Goal: Task Accomplishment & Management: Manage account settings

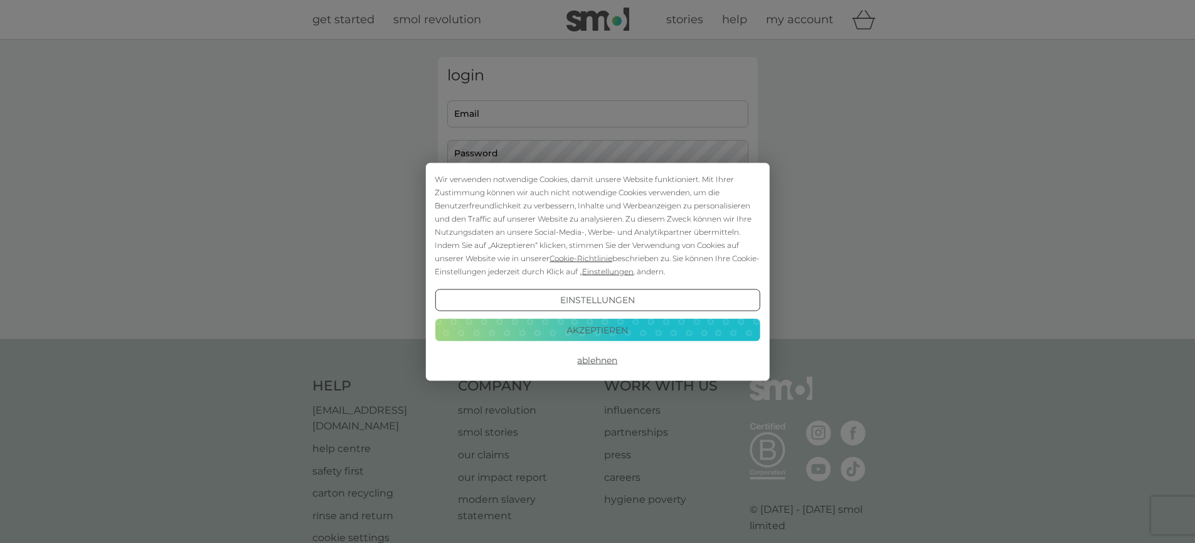
click at [588, 358] on button "Ablehnen" at bounding box center [597, 360] width 325 height 23
click at [583, 366] on button "Ablehnen" at bounding box center [597, 360] width 325 height 23
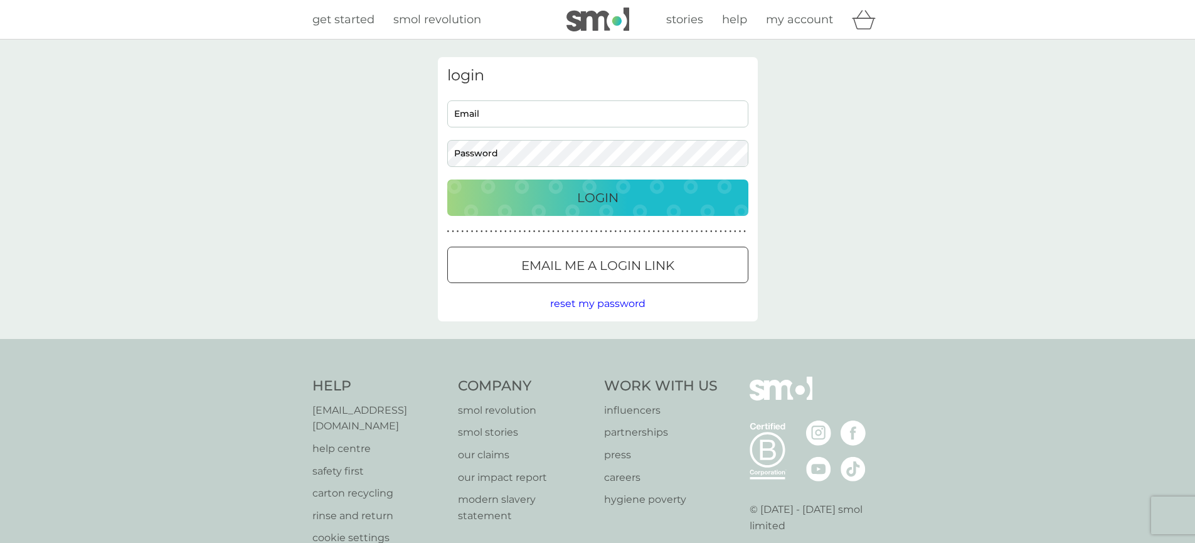
click at [553, 116] on input "Email" at bounding box center [597, 113] width 301 height 27
type input "jenniferschmieder@gmx.de"
click at [447, 179] on button "Login" at bounding box center [597, 197] width 301 height 36
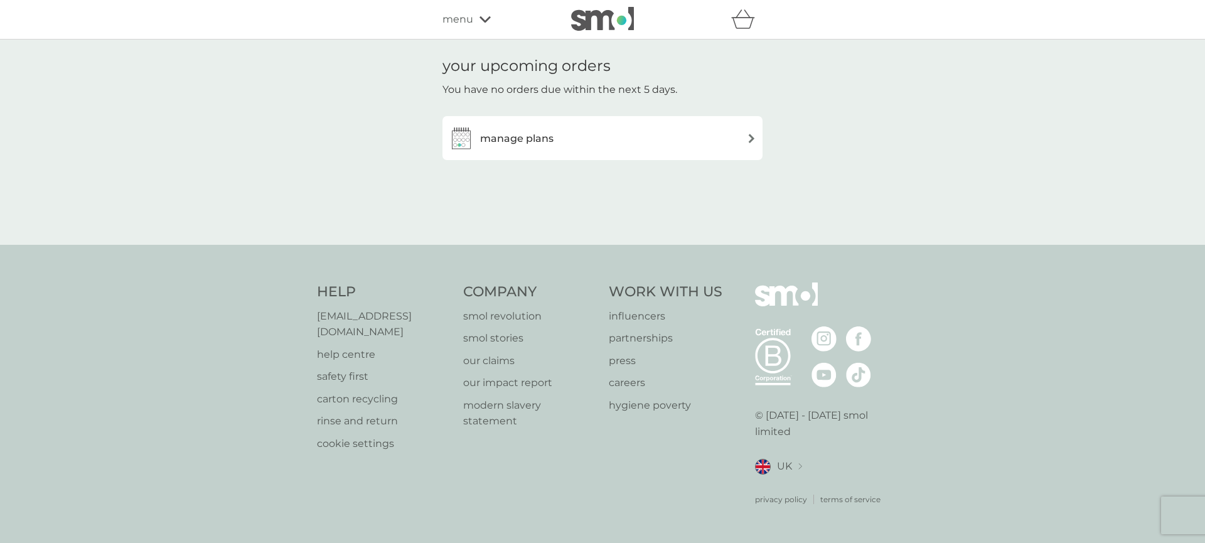
click at [720, 137] on div "manage plans" at bounding box center [602, 137] width 307 height 25
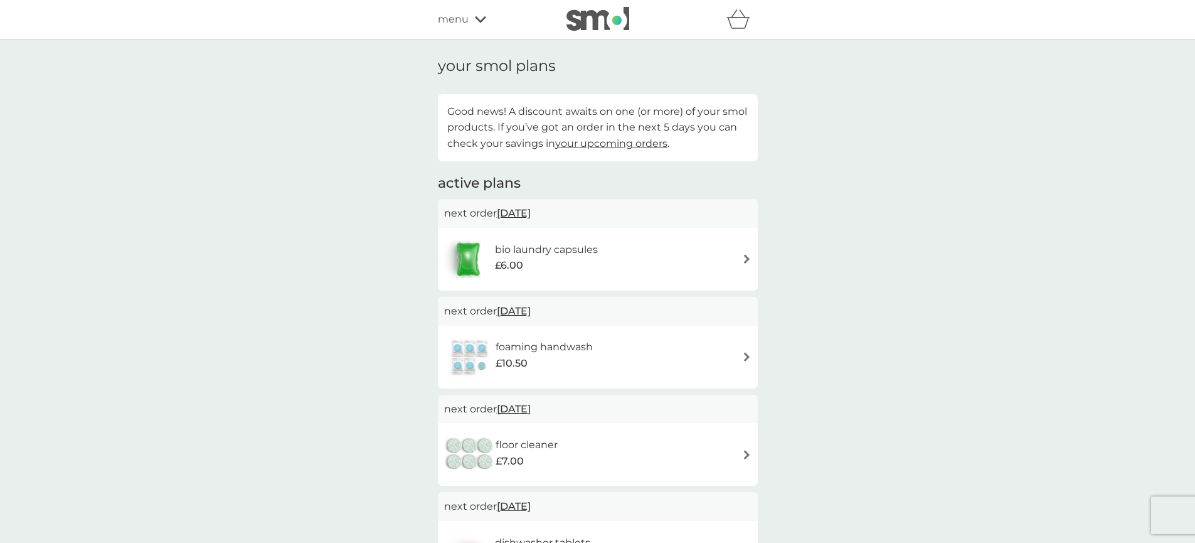
click at [464, 21] on span "menu" at bounding box center [453, 19] width 31 height 16
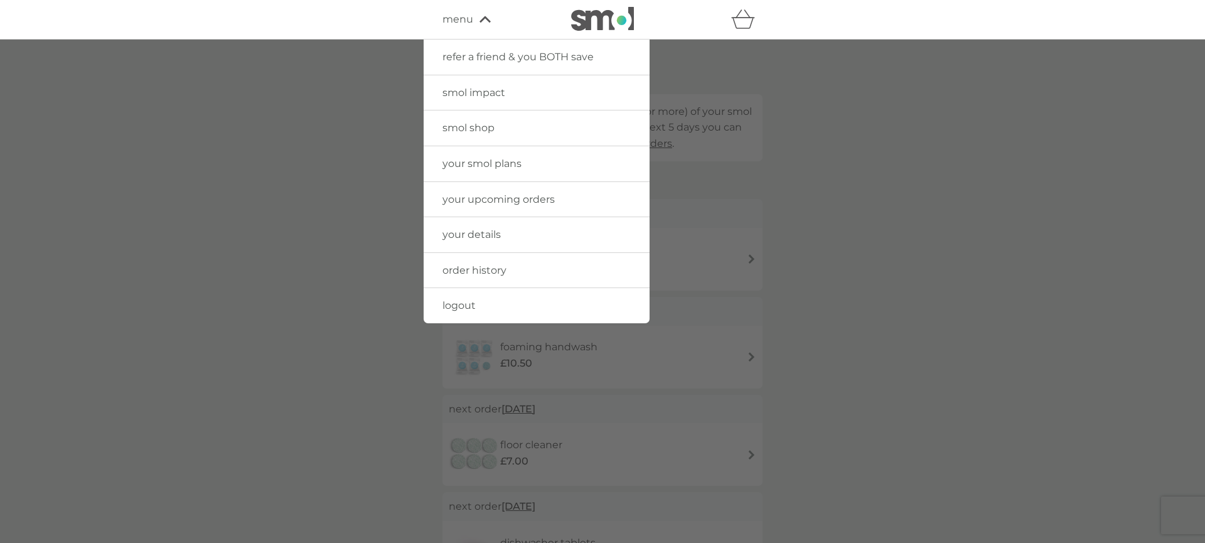
drag, startPoint x: 482, startPoint y: 267, endPoint x: 513, endPoint y: 259, distance: 32.3
click at [482, 266] on span "order history" at bounding box center [474, 270] width 64 height 12
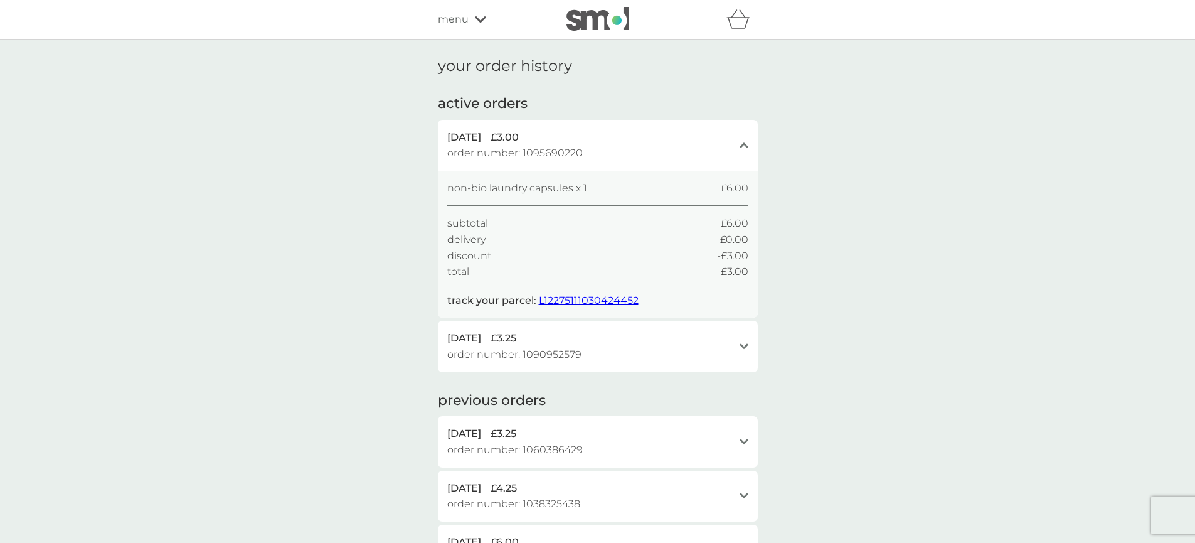
click at [464, 21] on span "menu" at bounding box center [453, 19] width 31 height 16
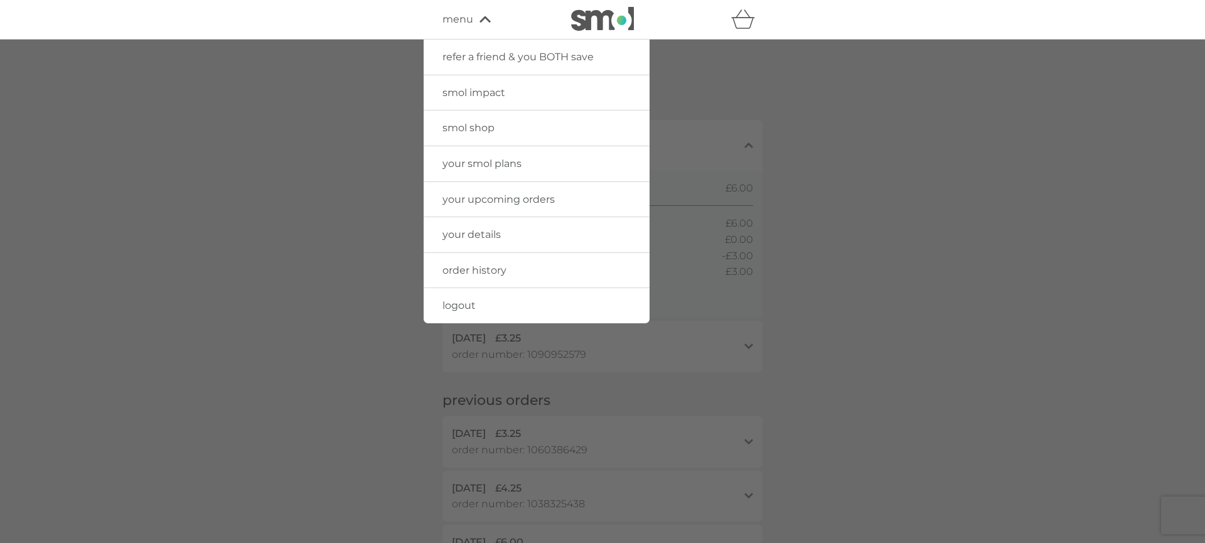
click at [486, 127] on span "smol shop" at bounding box center [468, 128] width 52 height 12
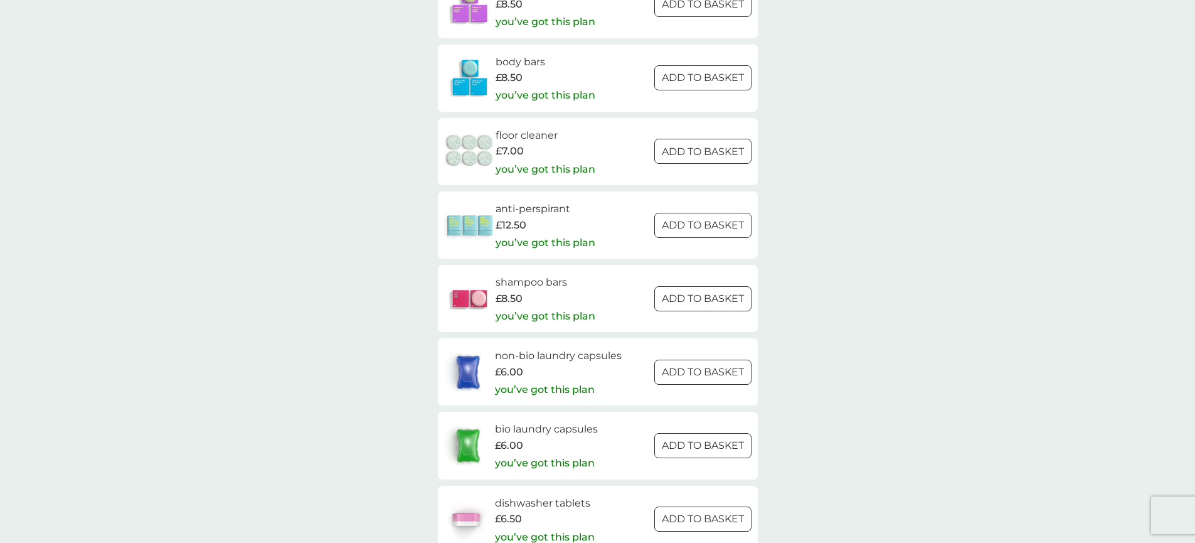
scroll to position [1615, 0]
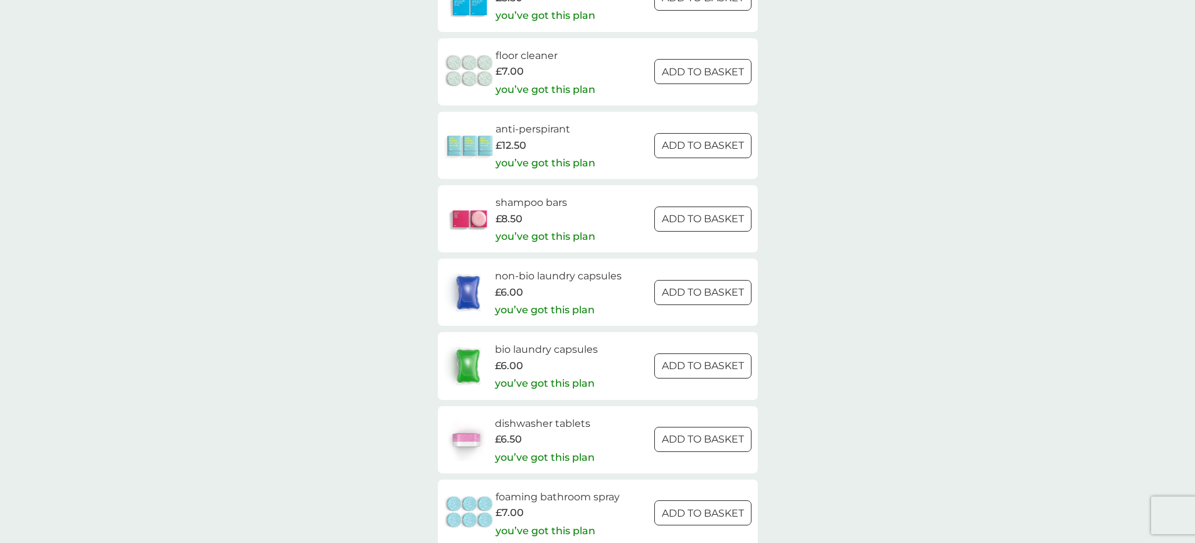
click at [676, 296] on p "ADD TO BASKET" at bounding box center [703, 292] width 82 height 16
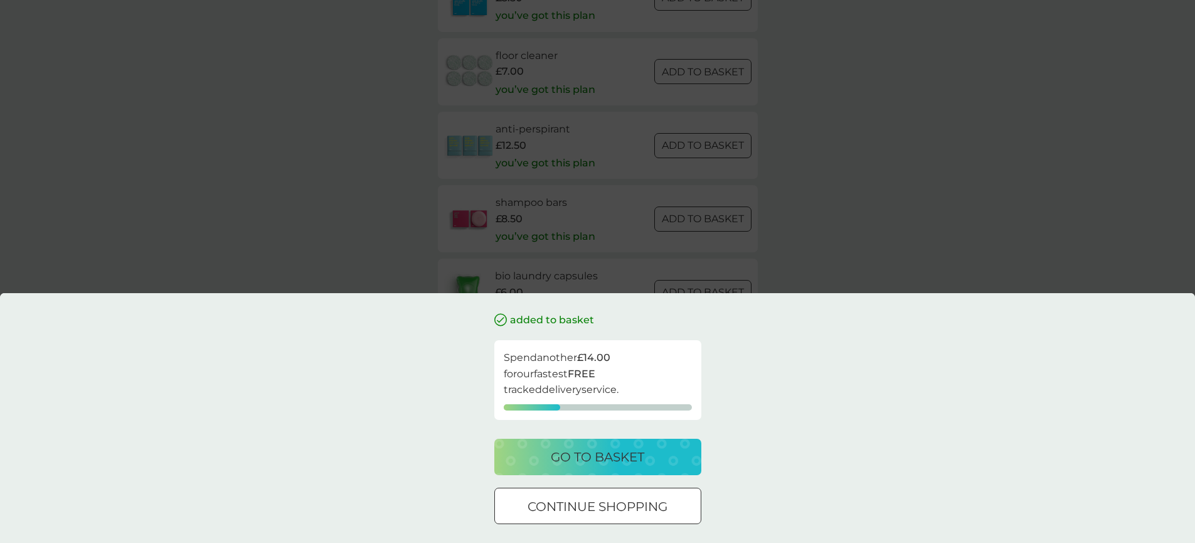
click at [600, 458] on p "go to basket" at bounding box center [597, 457] width 93 height 20
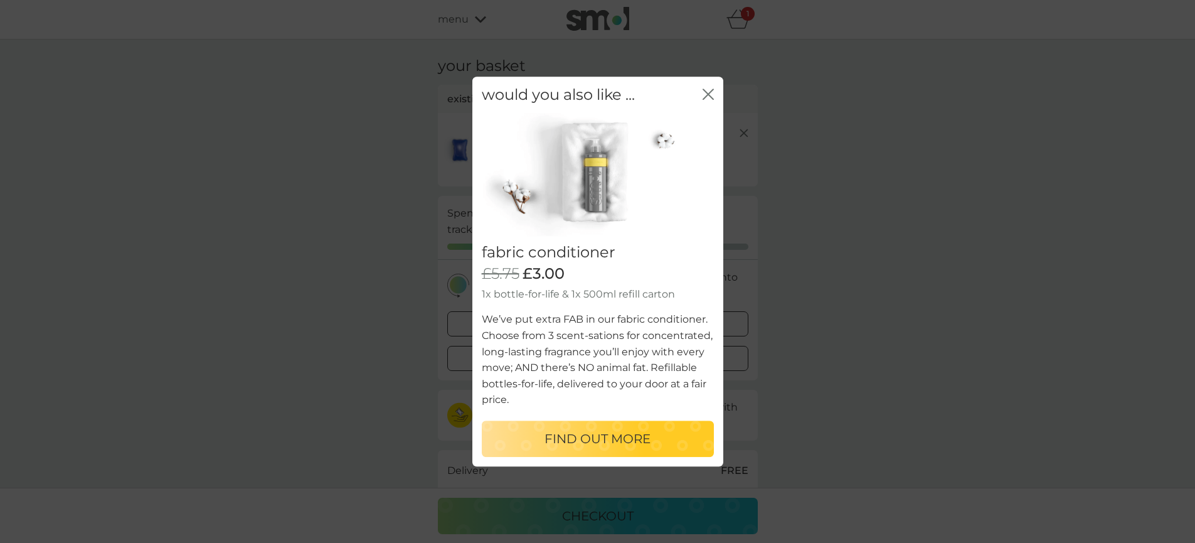
click at [619, 435] on p "FIND OUT MORE" at bounding box center [598, 438] width 106 height 20
select select "182"
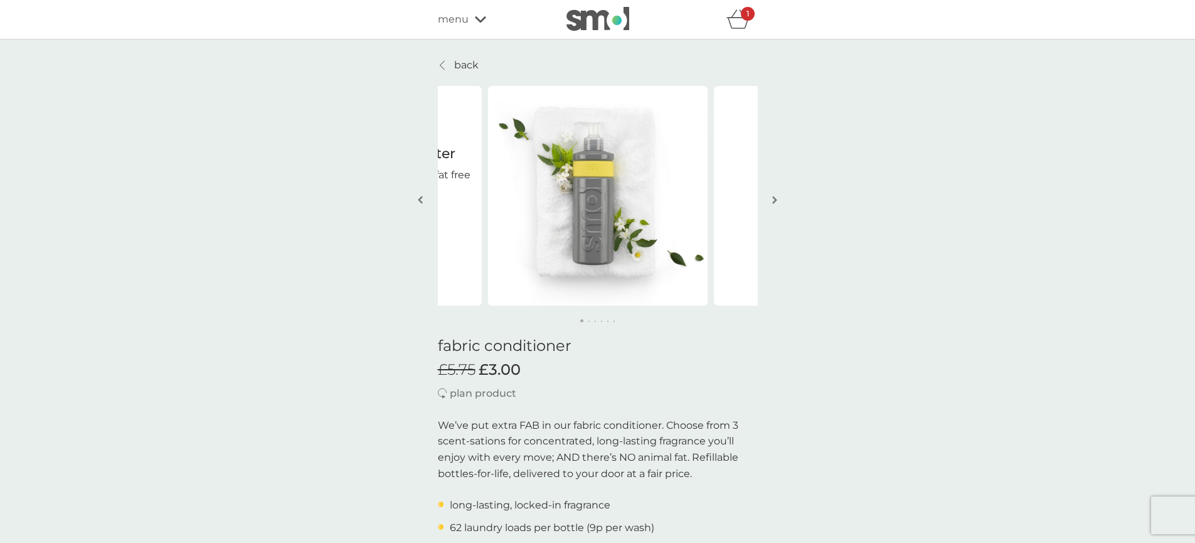
click at [747, 26] on icon "basket" at bounding box center [738, 18] width 24 height 19
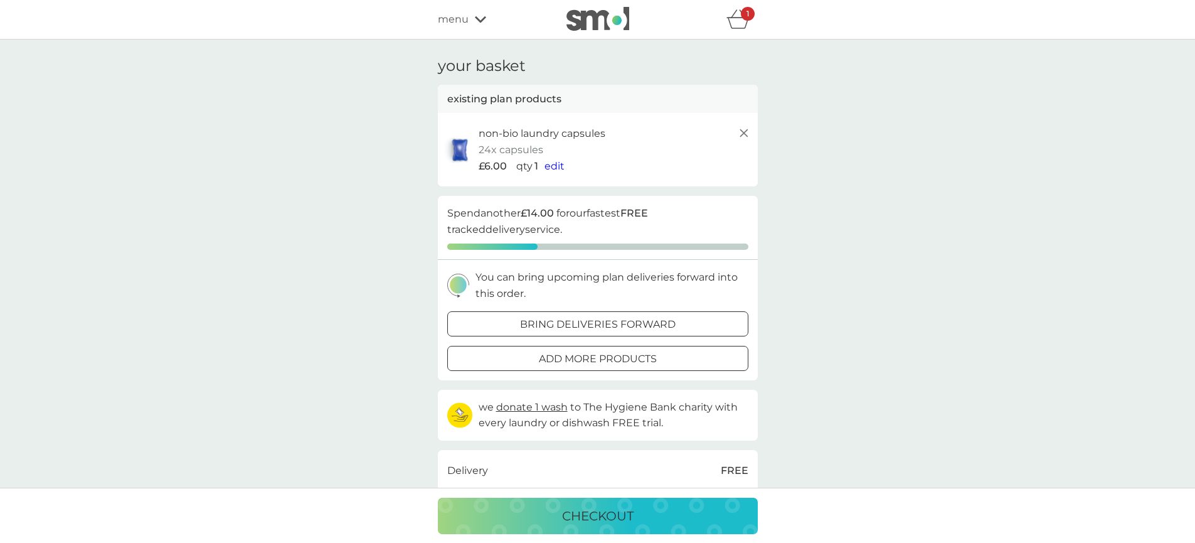
click at [636, 513] on div "checkout" at bounding box center [597, 516] width 295 height 20
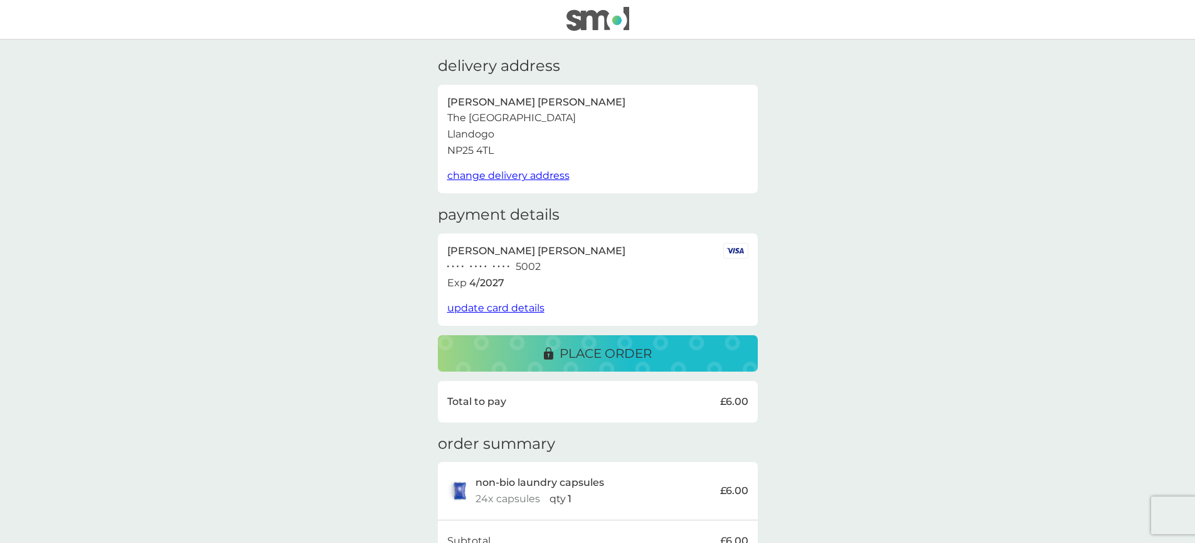
click at [613, 21] on img at bounding box center [598, 19] width 63 height 24
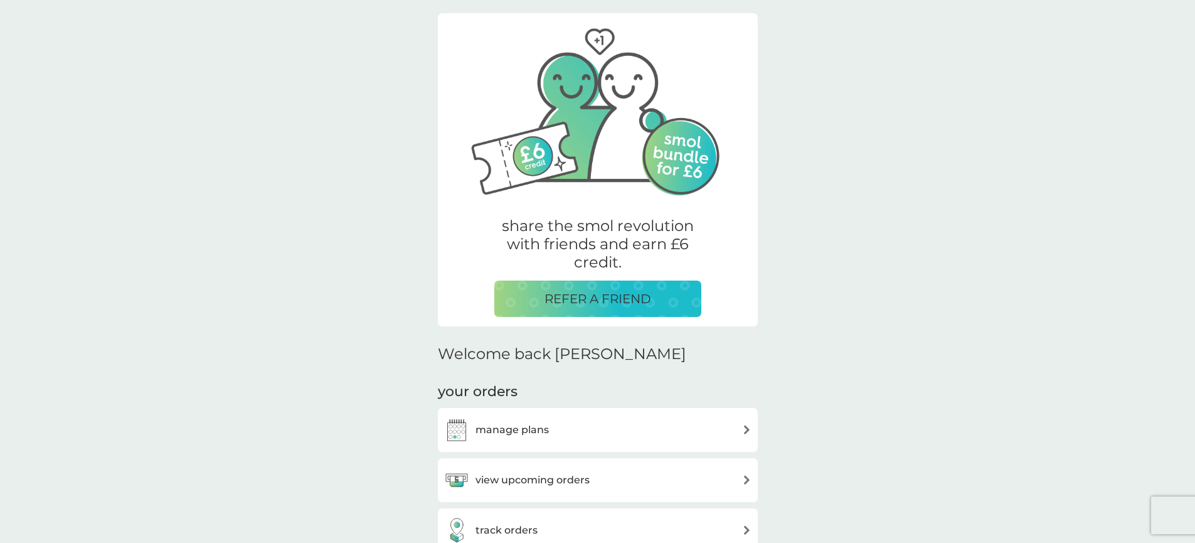
scroll to position [151, 0]
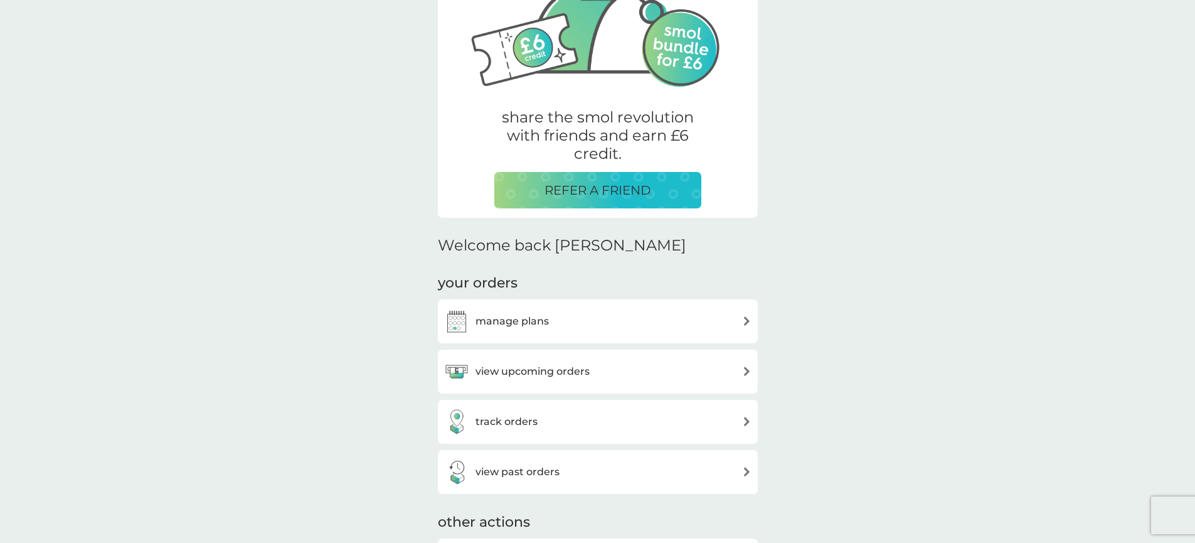
click at [560, 324] on div "manage plans" at bounding box center [597, 321] width 307 height 25
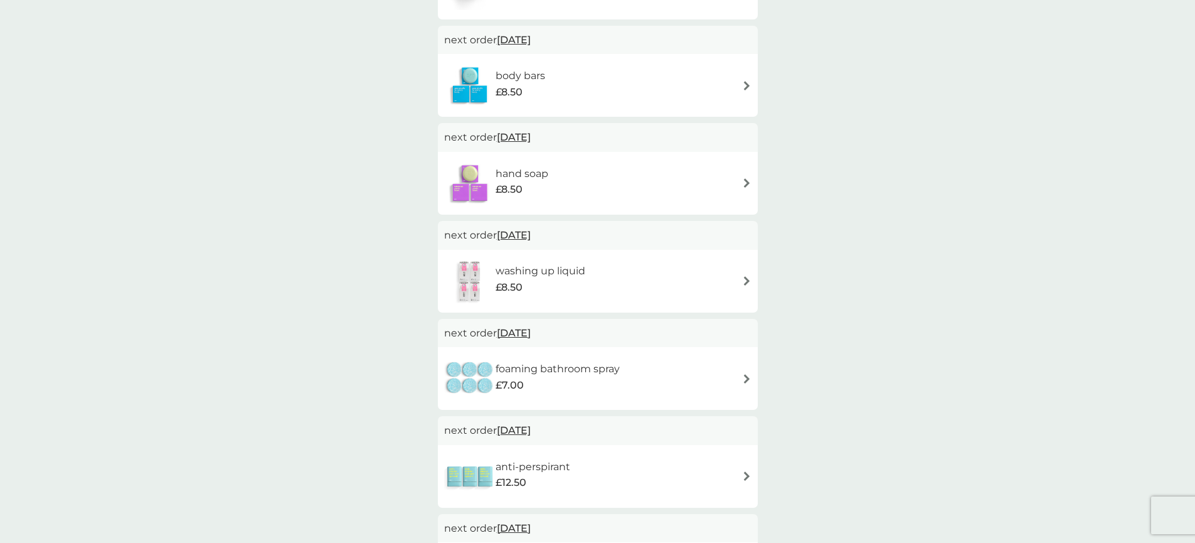
scroll to position [703, 0]
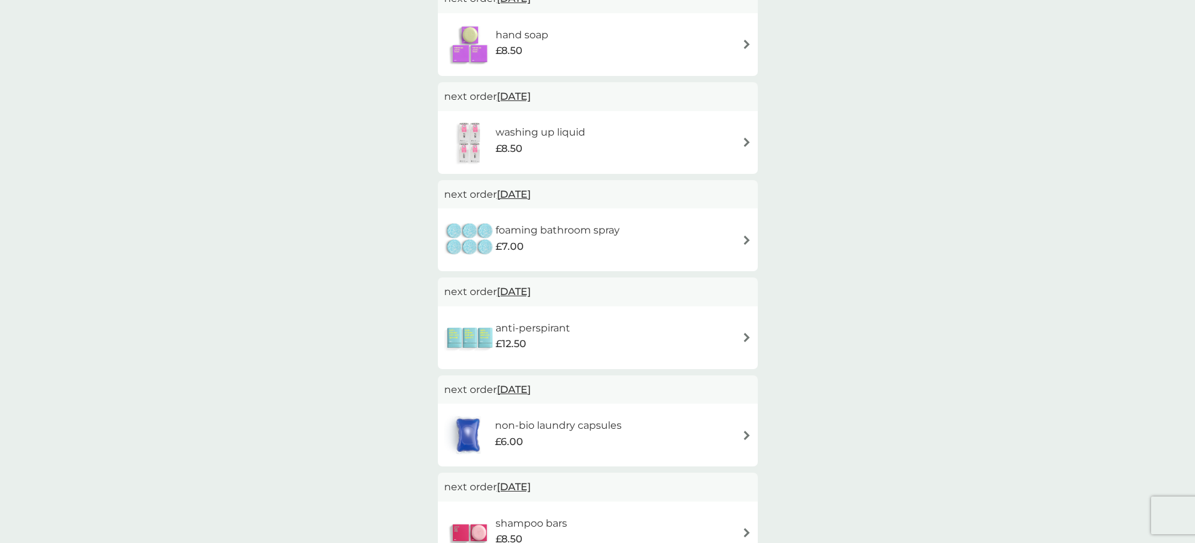
click at [623, 447] on div "non-bio laundry capsules £6.00" at bounding box center [564, 434] width 139 height 35
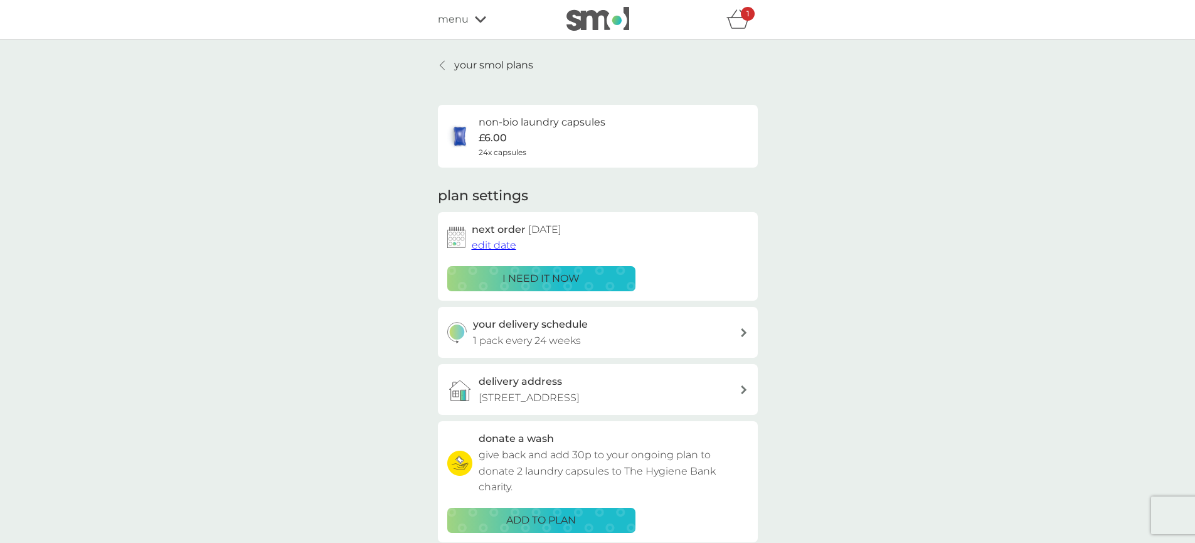
click at [498, 250] on span "edit date" at bounding box center [494, 245] width 45 height 12
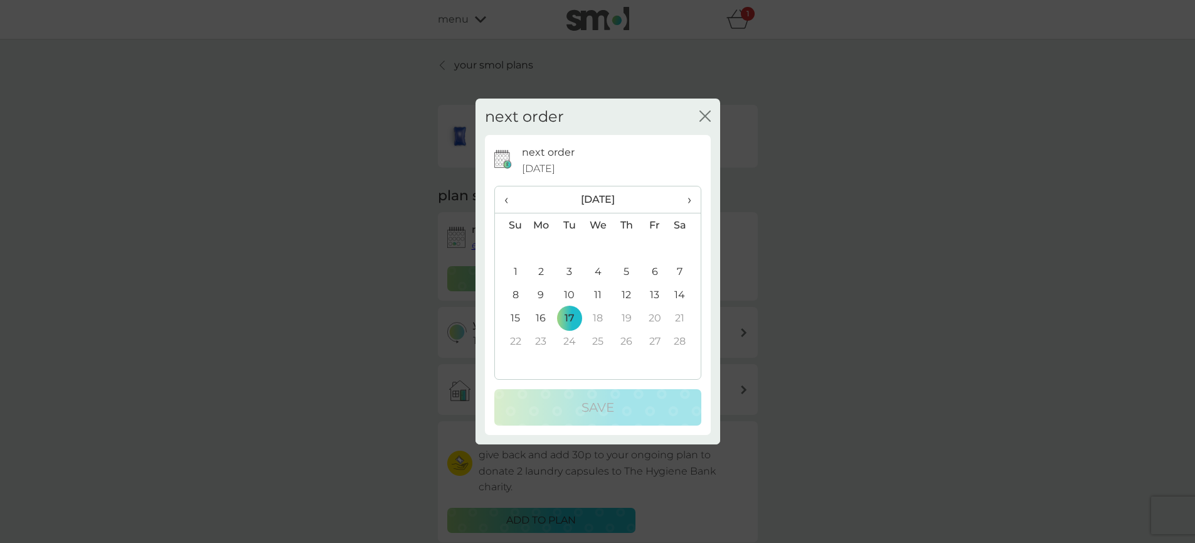
click at [504, 204] on span "‹" at bounding box center [510, 199] width 13 height 26
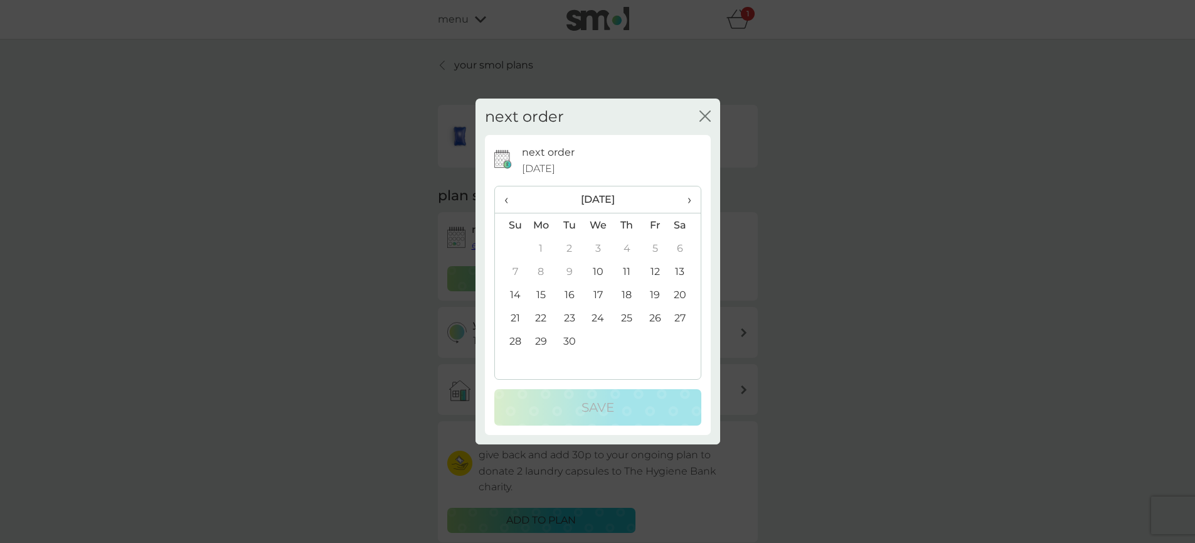
click at [504, 204] on span "‹" at bounding box center [510, 199] width 13 height 26
click at [683, 204] on span "›" at bounding box center [684, 199] width 13 height 26
click at [597, 271] on td "10" at bounding box center [597, 271] width 29 height 23
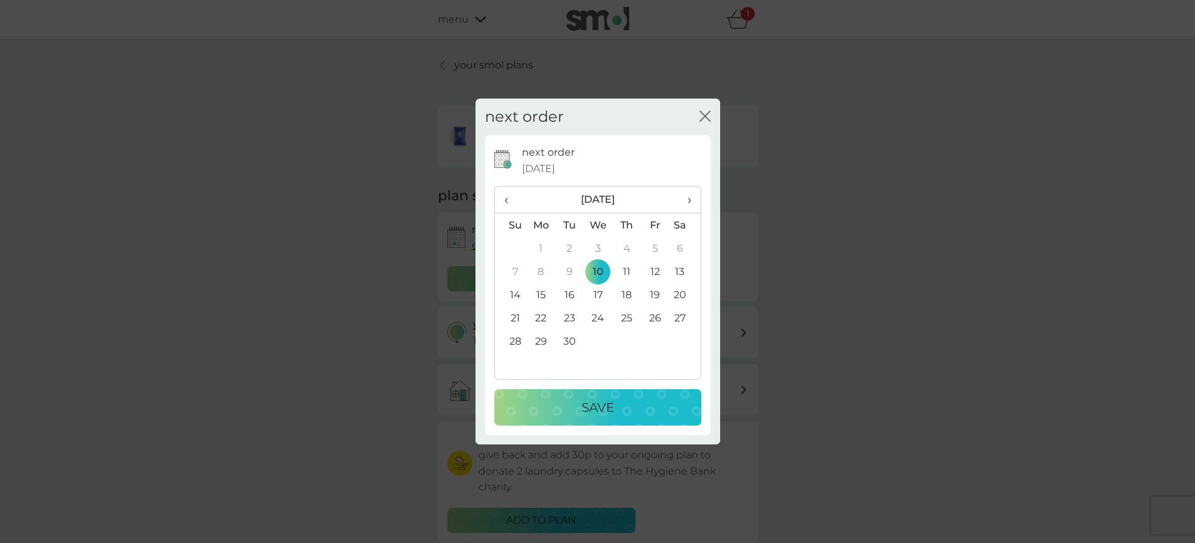
click at [587, 406] on p "Save" at bounding box center [598, 407] width 33 height 20
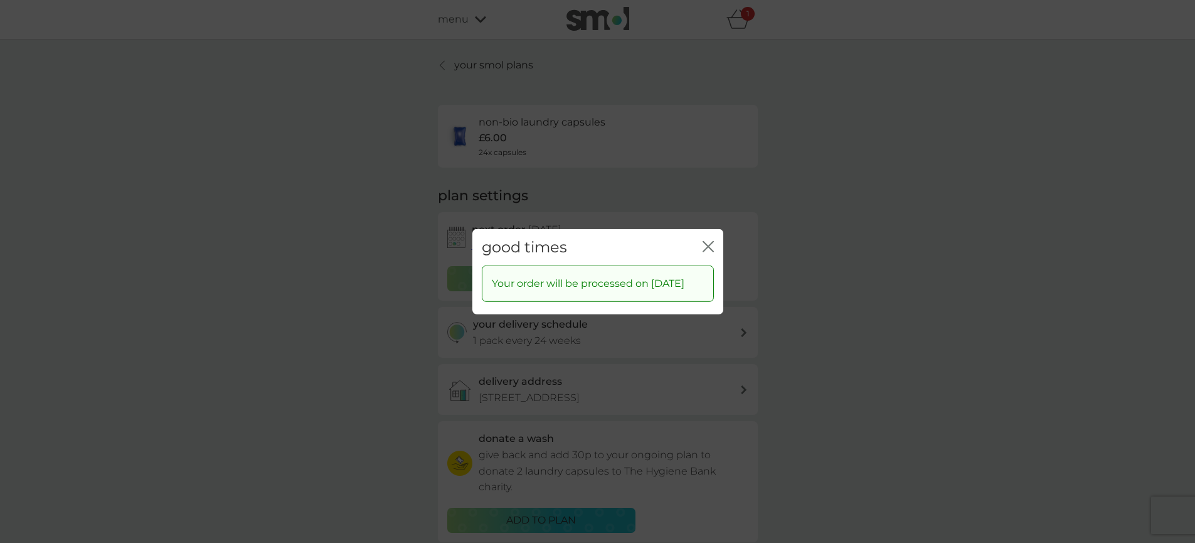
click at [711, 240] on icon "close" at bounding box center [708, 245] width 11 height 11
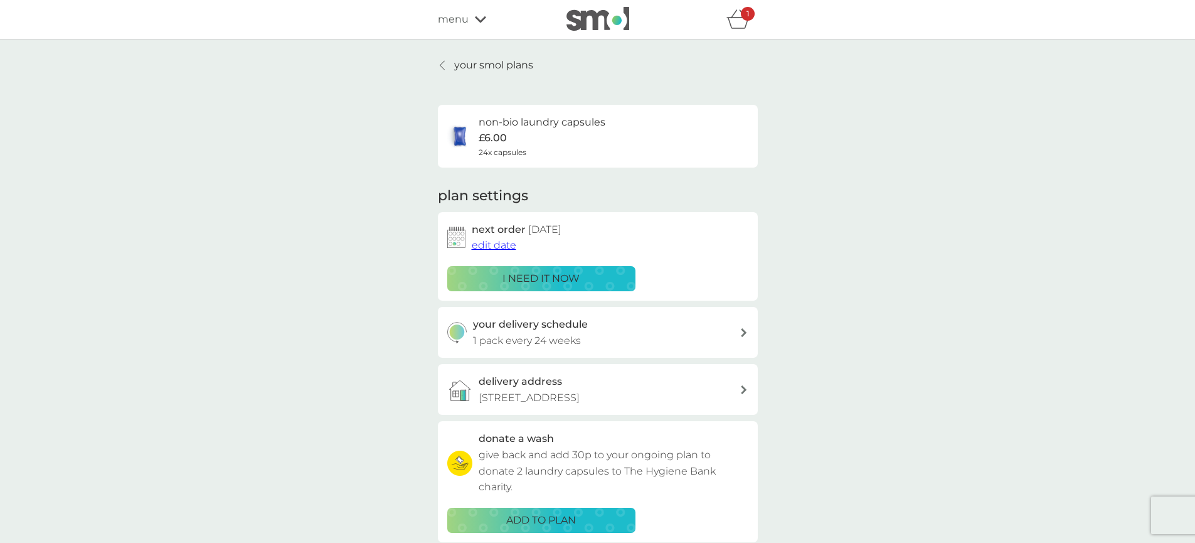
click at [737, 18] on icon "basket" at bounding box center [737, 23] width 21 height 11
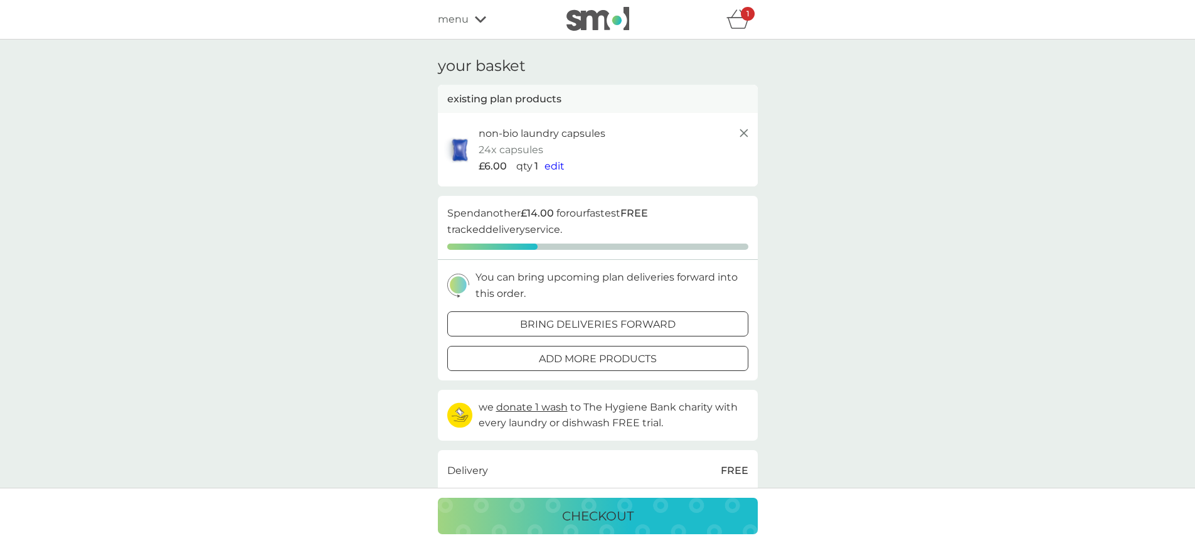
click at [748, 137] on icon at bounding box center [744, 132] width 15 height 15
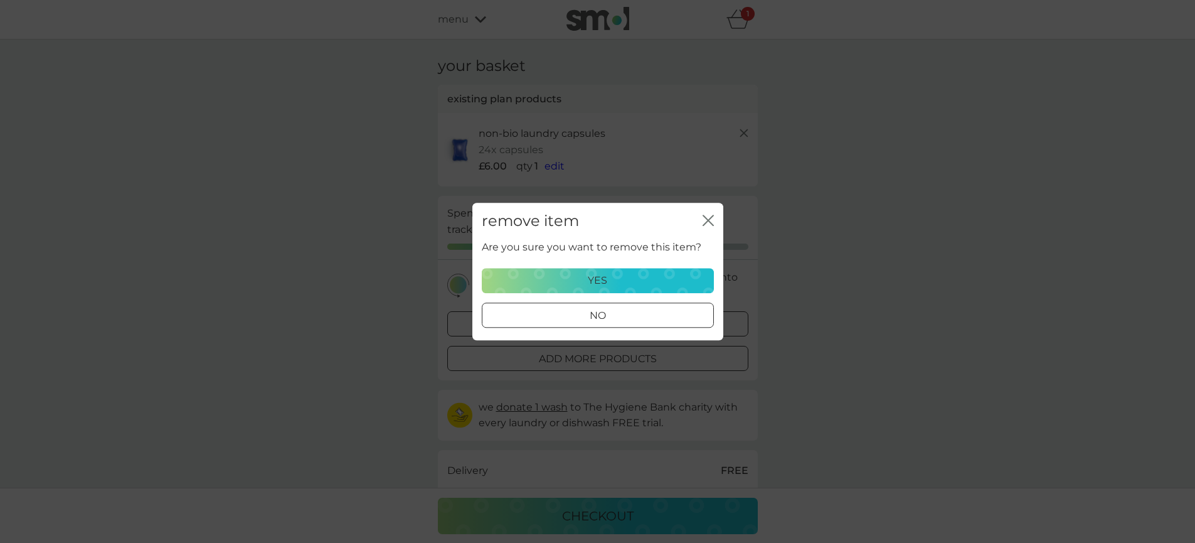
click at [605, 278] on p "yes" at bounding box center [597, 280] width 19 height 16
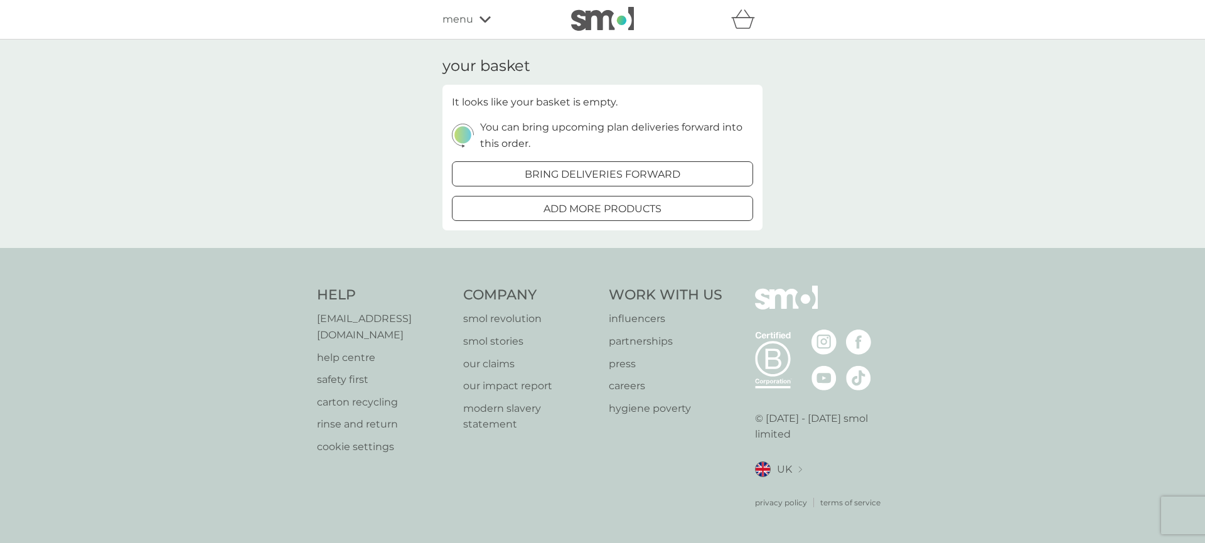
click at [481, 22] on icon at bounding box center [484, 20] width 11 height 8
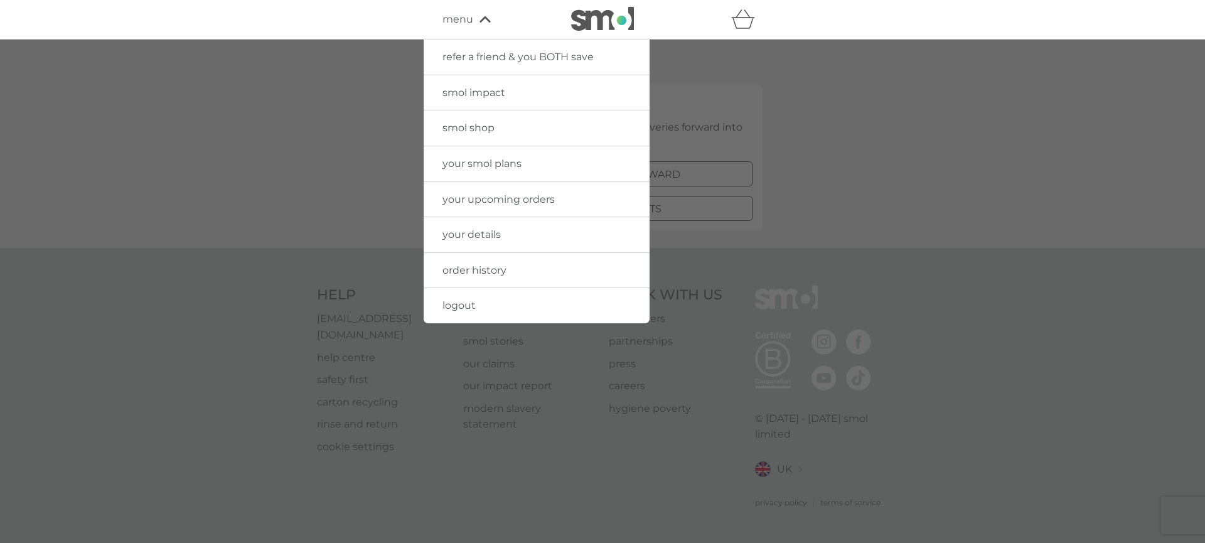
click at [519, 206] on link "your upcoming orders" at bounding box center [536, 199] width 226 height 35
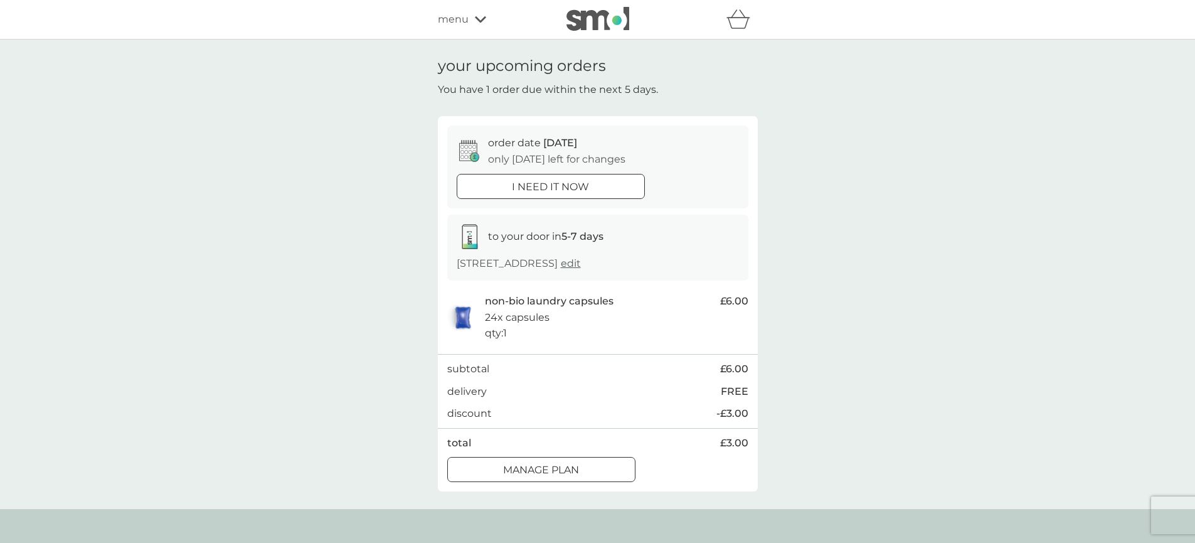
click at [489, 19] on div "menu" at bounding box center [491, 19] width 107 height 16
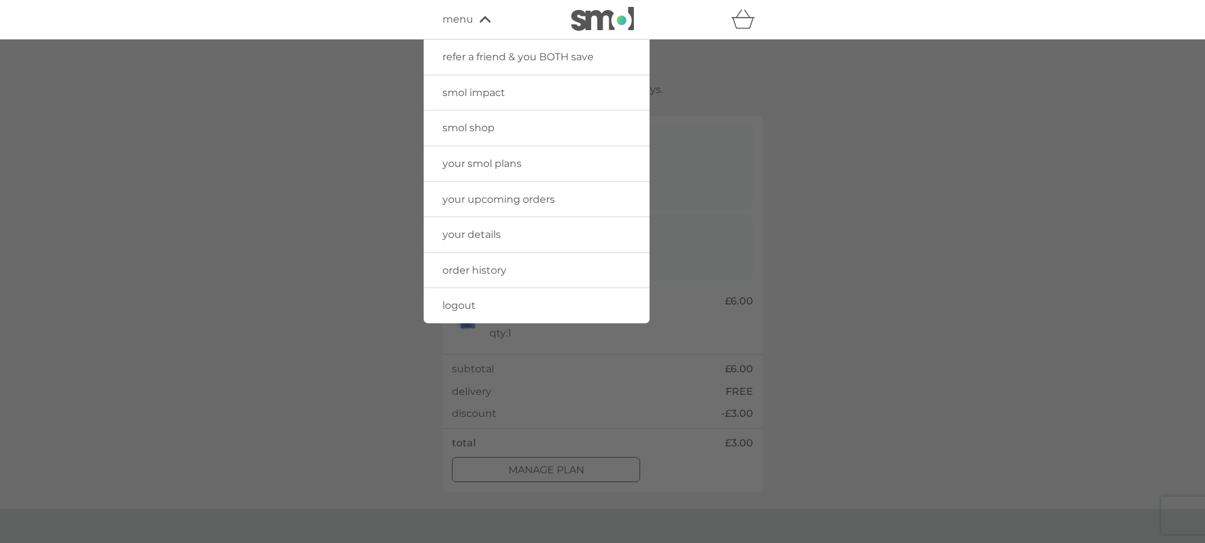
click at [459, 306] on span "logout" at bounding box center [458, 305] width 33 height 12
